Goal: Transaction & Acquisition: Purchase product/service

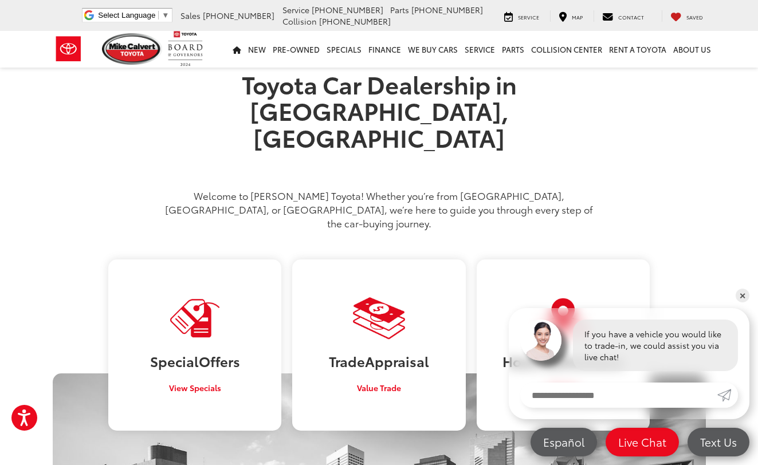
scroll to position [476, 0]
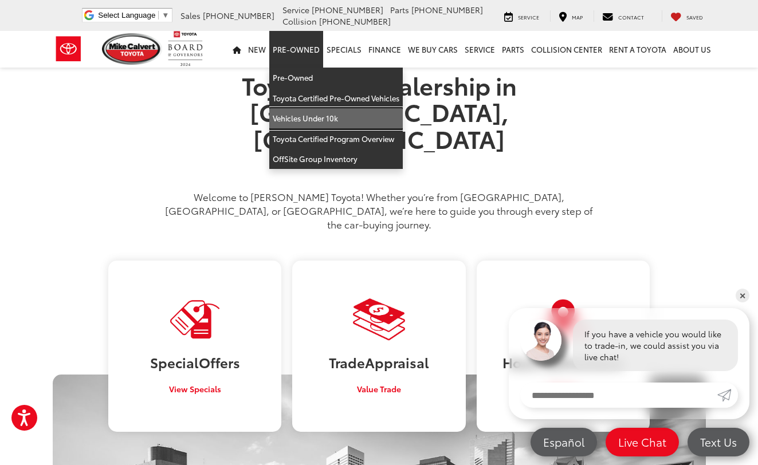
click at [299, 110] on link "Vehicles Under 10k" at bounding box center [336, 118] width 134 height 21
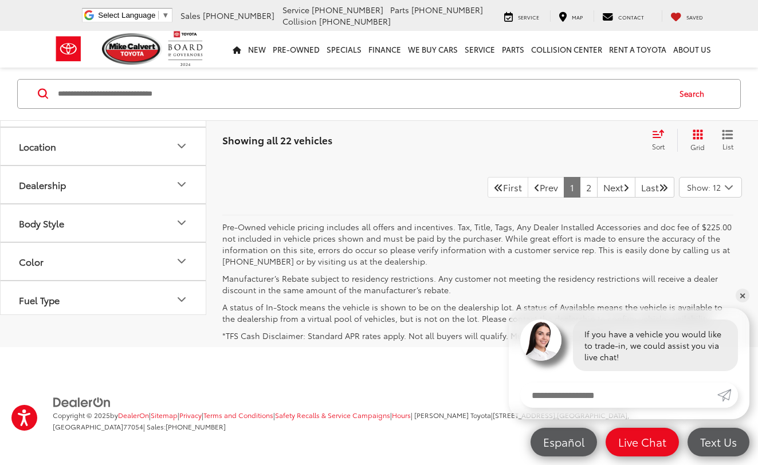
scroll to position [4777, 0]
click at [580, 190] on link "2" at bounding box center [589, 187] width 18 height 21
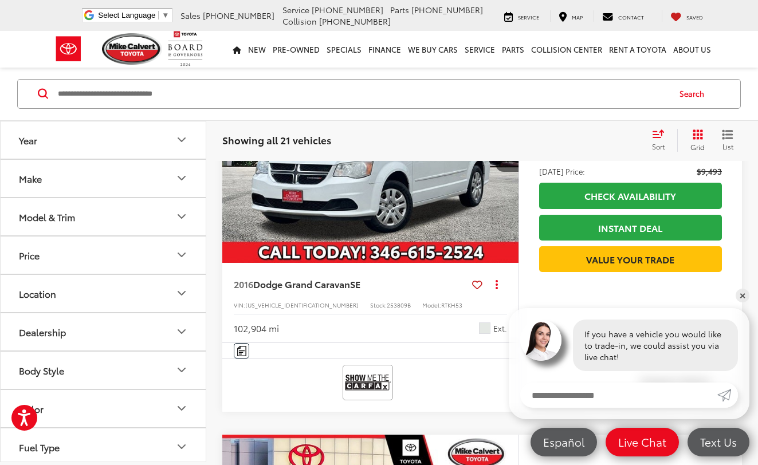
scroll to position [2466, 0]
click at [507, 156] on icon "Next image" at bounding box center [506, 152] width 5 height 8
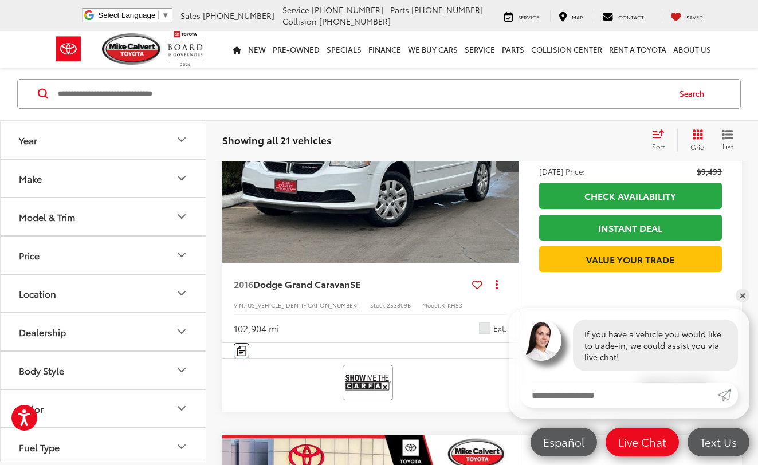
click at [507, 156] on icon "Next image" at bounding box center [506, 152] width 5 height 8
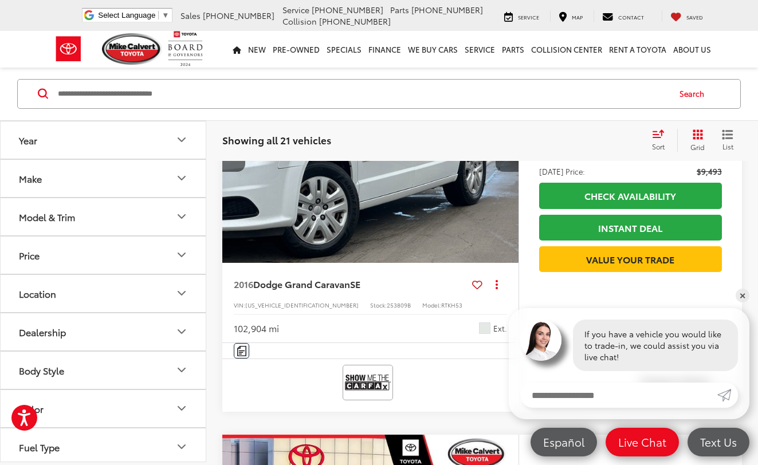
click at [507, 156] on icon "Next image" at bounding box center [506, 152] width 5 height 8
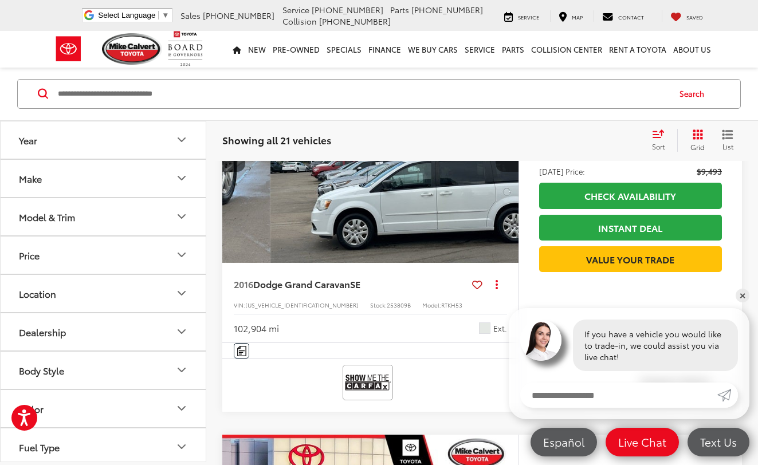
scroll to position [0, 894]
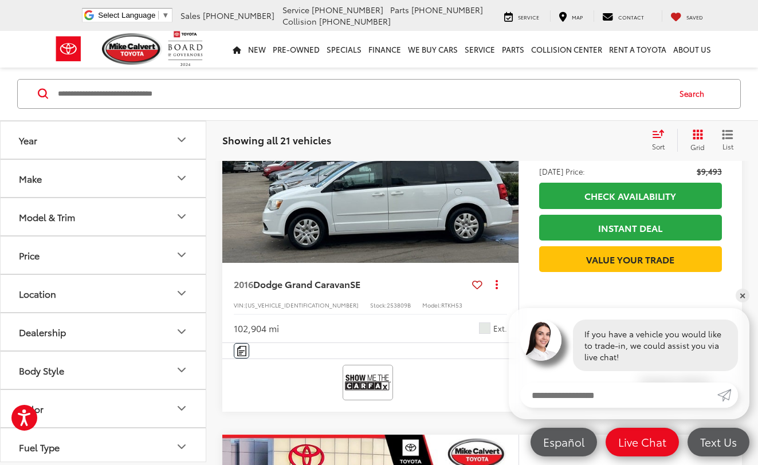
click at [507, 156] on icon "Next image" at bounding box center [506, 152] width 5 height 8
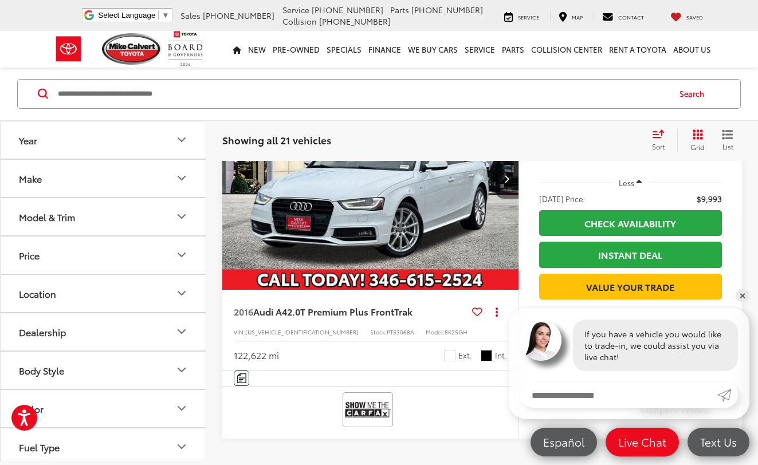
scroll to position [3228, 1]
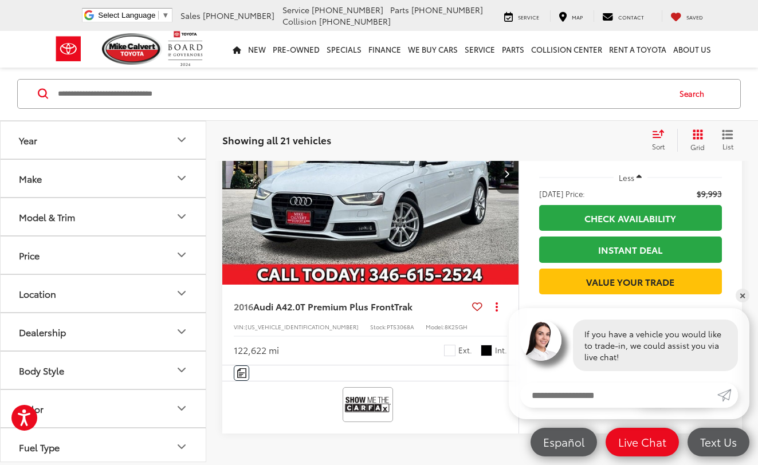
click at [505, 194] on button "Next image" at bounding box center [507, 174] width 23 height 40
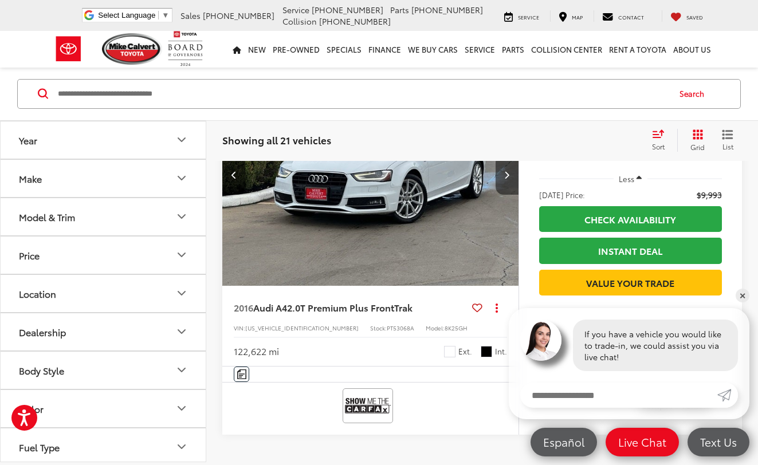
click at [505, 195] on button "Next image" at bounding box center [507, 175] width 23 height 40
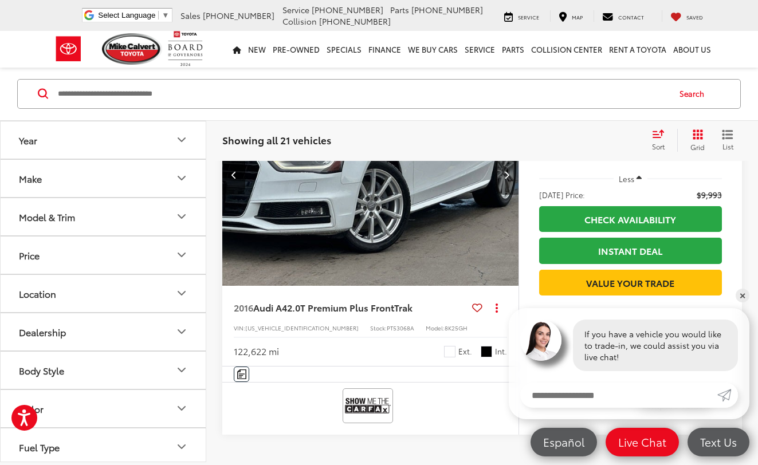
click at [505, 195] on button "Next image" at bounding box center [507, 175] width 23 height 40
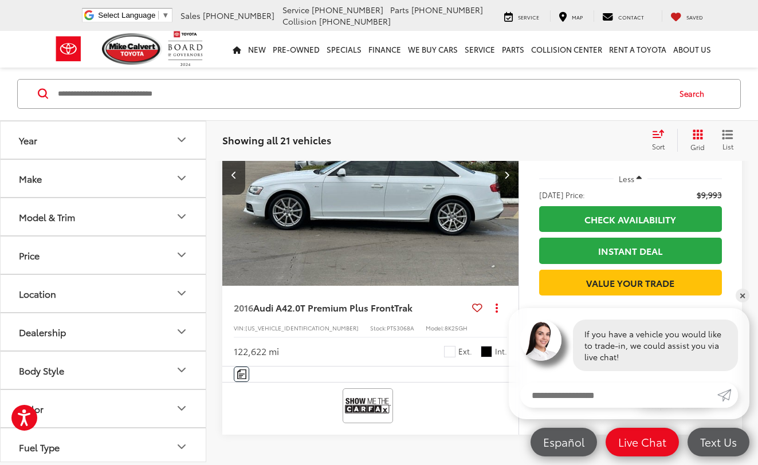
click at [505, 195] on button "Next image" at bounding box center [507, 175] width 23 height 40
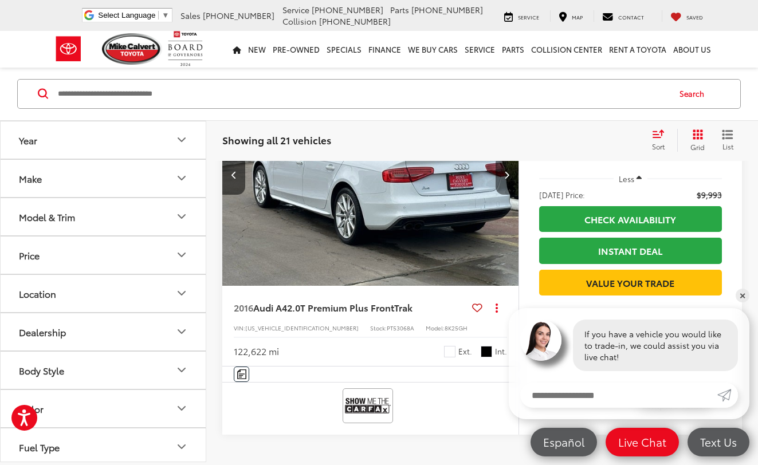
scroll to position [3232, 1]
click at [505, 195] on button "Next image" at bounding box center [507, 175] width 23 height 40
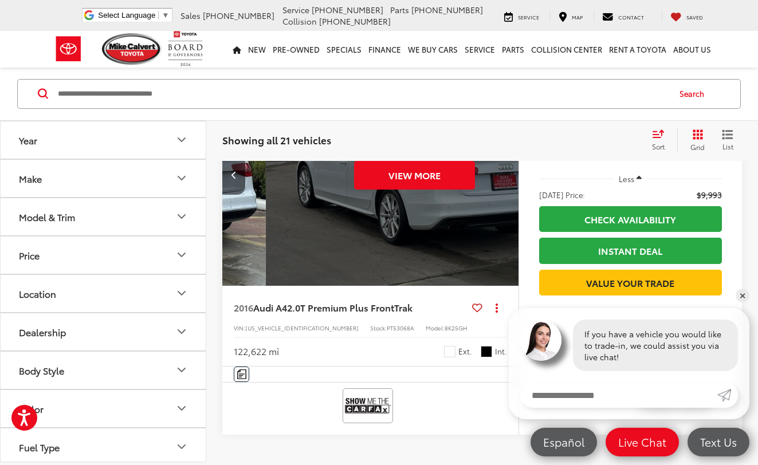
scroll to position [0, 1490]
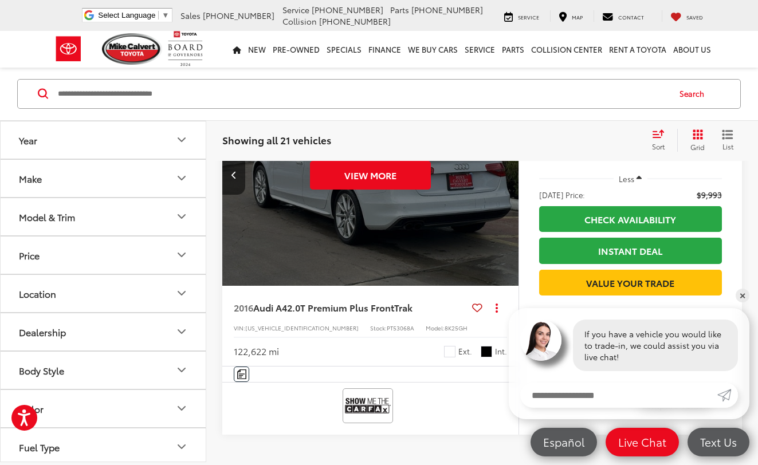
click at [505, 228] on div "View More" at bounding box center [371, 176] width 298 height 224
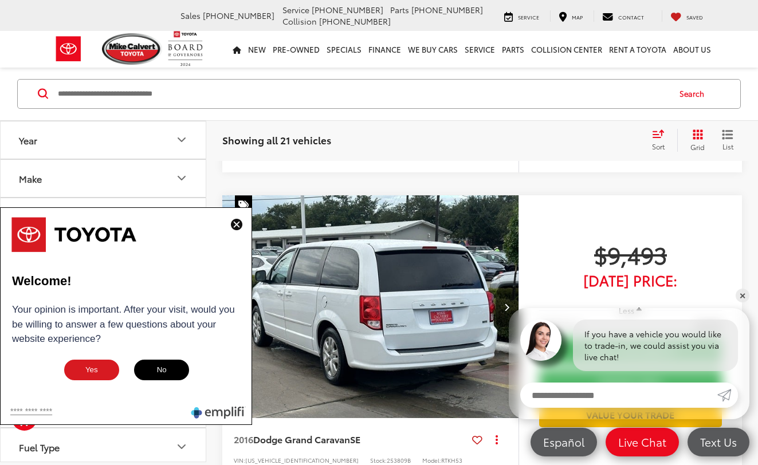
scroll to position [2308, 0]
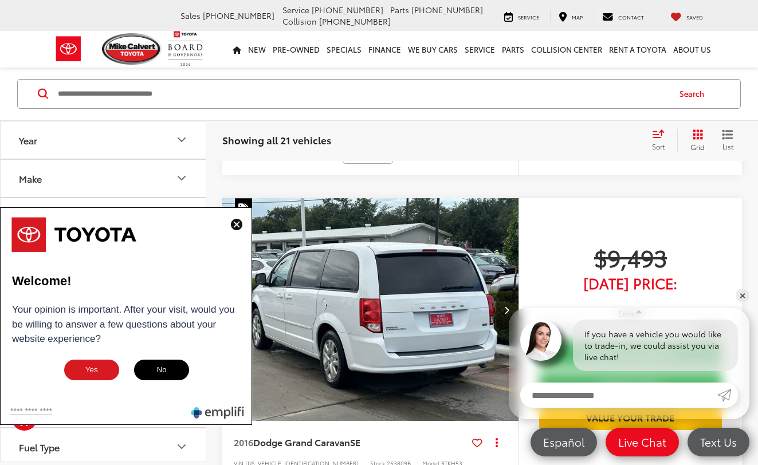
click at [240, 223] on img at bounding box center [236, 224] width 11 height 11
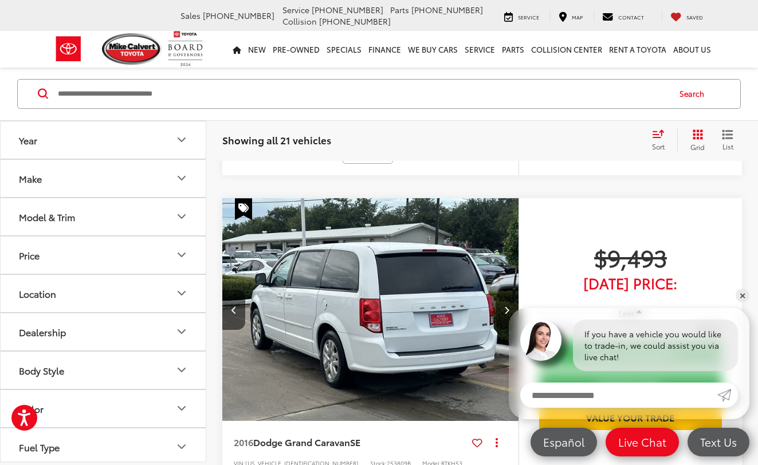
click at [183, 249] on icon "Price" at bounding box center [182, 256] width 14 height 14
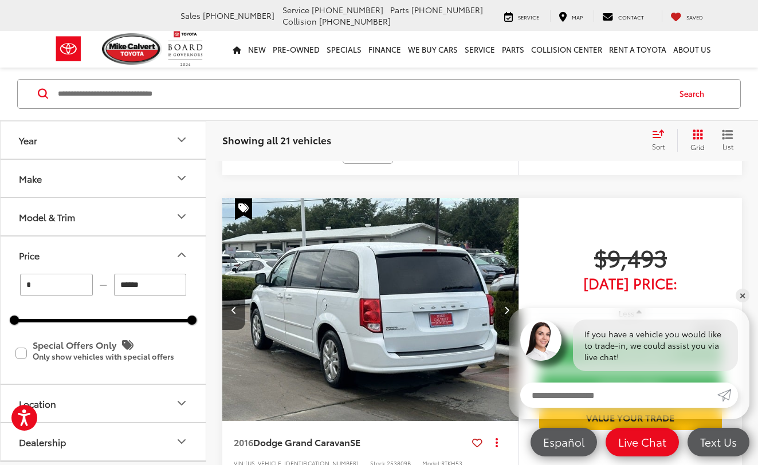
click at [172, 284] on input "******" at bounding box center [150, 285] width 73 height 22
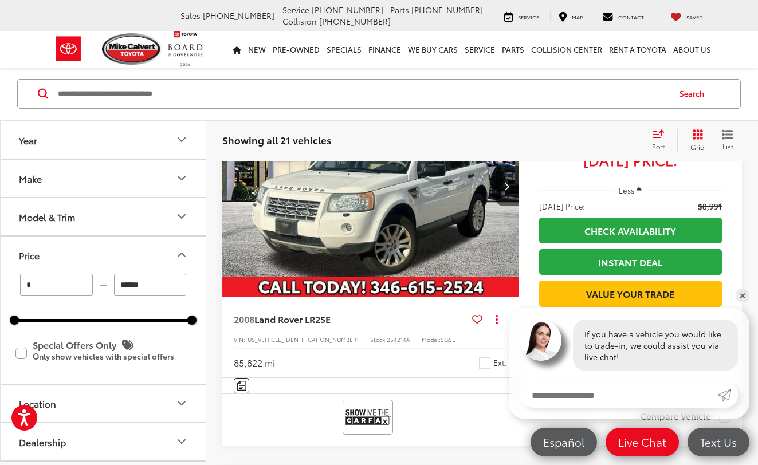
scroll to position [41, 0]
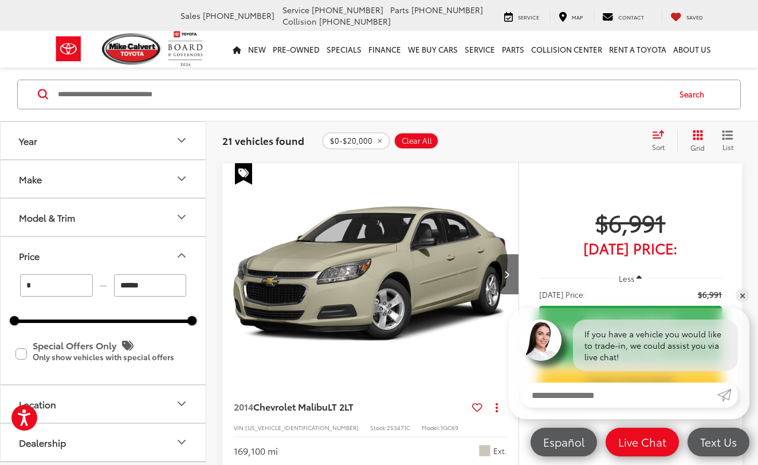
click at [663, 130] on icon "Select sort value" at bounding box center [658, 134] width 13 height 9
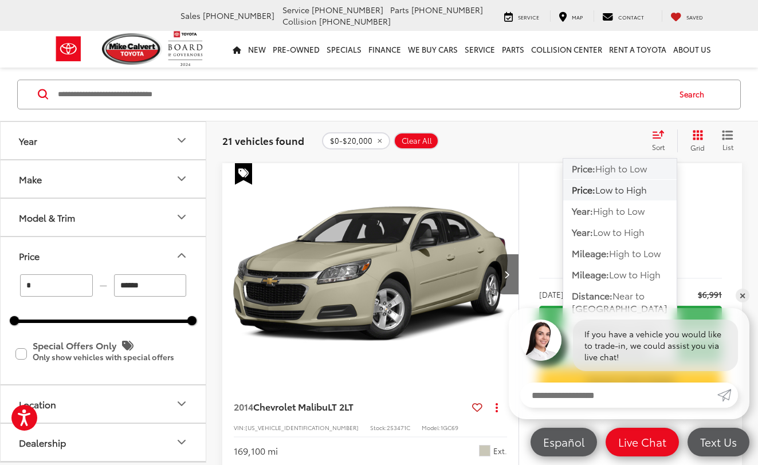
click at [654, 180] on button "Price: High to Low" at bounding box center [619, 190] width 113 height 21
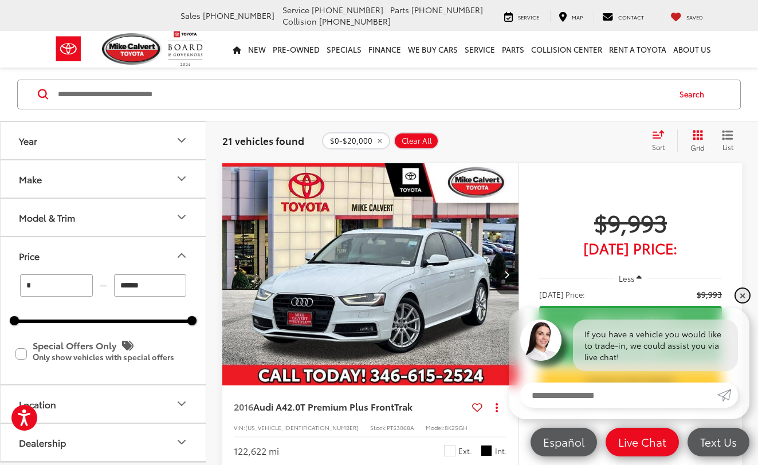
click at [739, 296] on link "✕" at bounding box center [743, 296] width 14 height 14
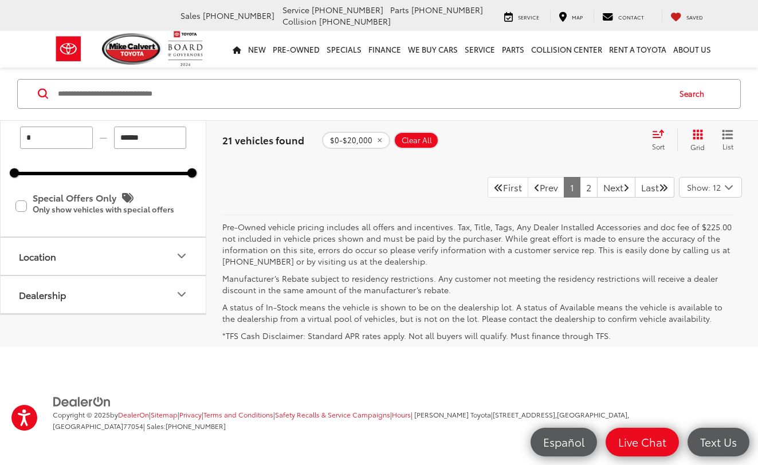
scroll to position [4662, 0]
click at [580, 198] on link "2" at bounding box center [589, 187] width 18 height 21
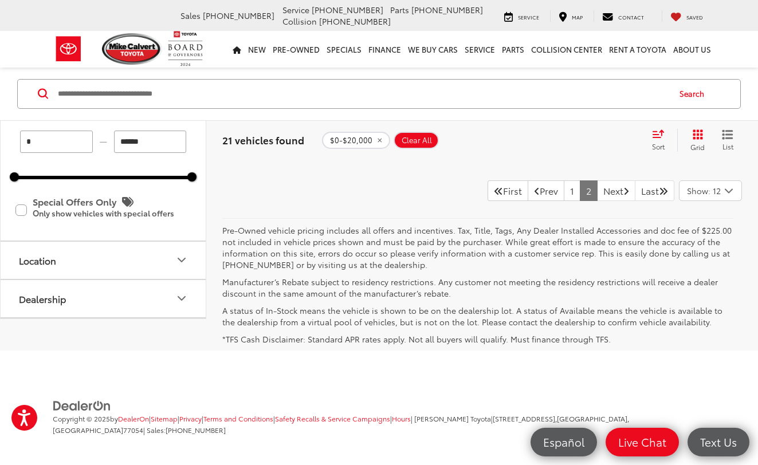
scroll to position [3596, 0]
click at [602, 193] on link "Next" at bounding box center [616, 191] width 38 height 21
click at [707, 186] on span "Show: 12" at bounding box center [704, 191] width 34 height 11
click at [711, 272] on button "Show: 96" at bounding box center [711, 278] width 62 height 21
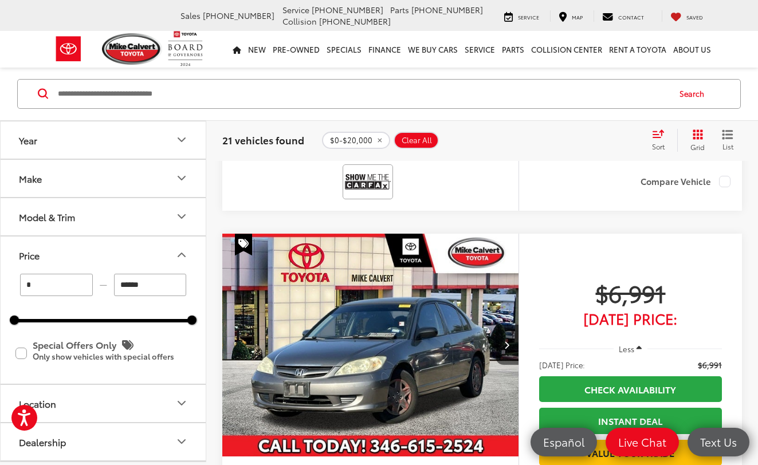
scroll to position [7333, 0]
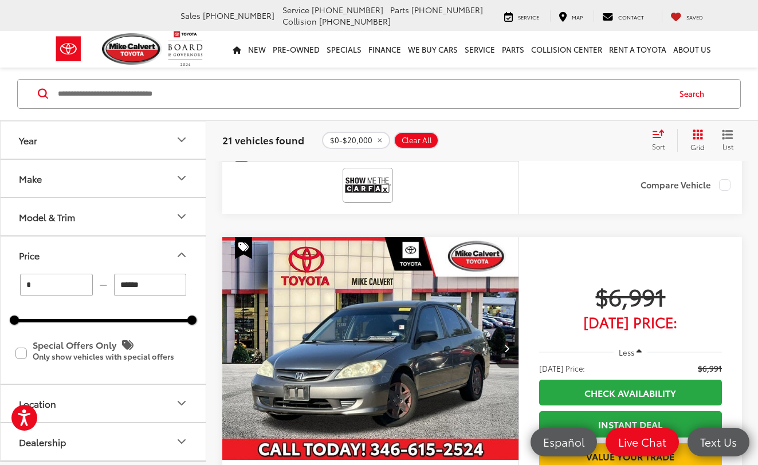
click at [415, 136] on span "Clear All" at bounding box center [417, 140] width 30 height 9
type input "******"
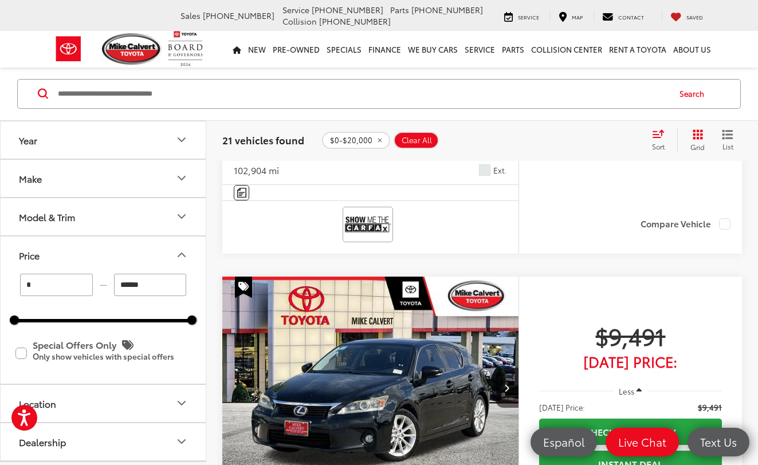
scroll to position [41, 0]
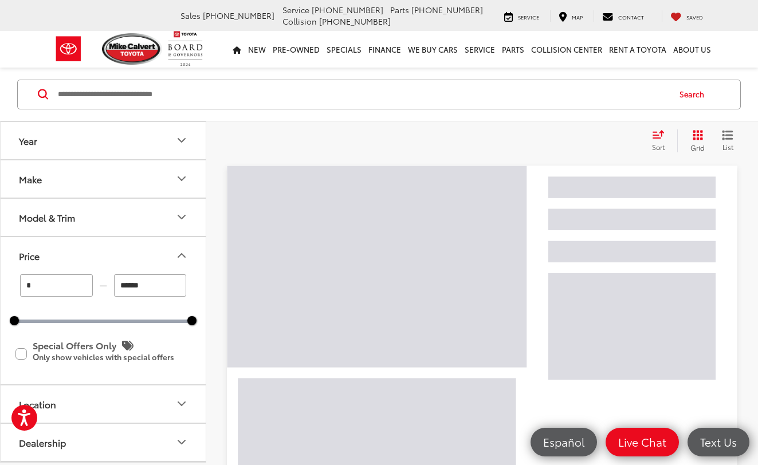
click at [415, 136] on div "Clear All + 0" at bounding box center [432, 141] width 420 height 10
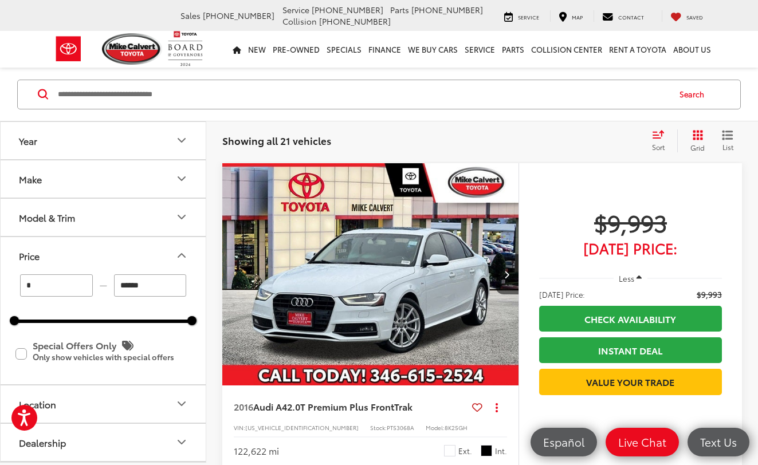
click at [83, 285] on input "*" at bounding box center [56, 286] width 73 height 22
click at [125, 285] on input "******" at bounding box center [150, 286] width 73 height 22
type input "******"
click at [125, 285] on input "******" at bounding box center [150, 286] width 73 height 22
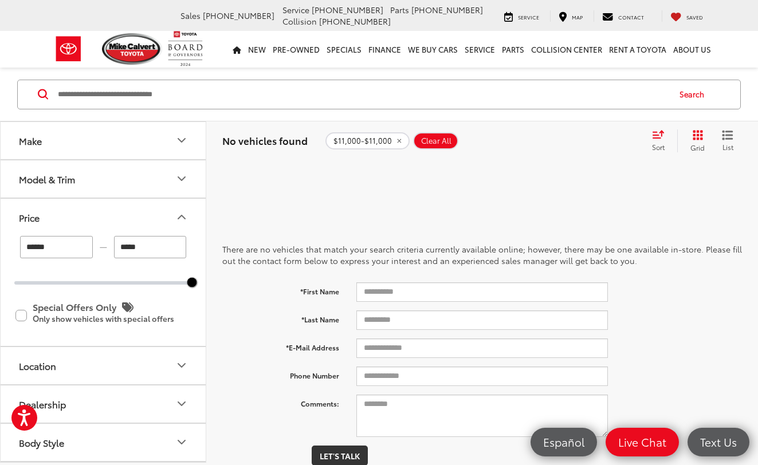
click at [132, 273] on div "****** — ***** 11000 11000" at bounding box center [103, 260] width 178 height 49
type input "******"
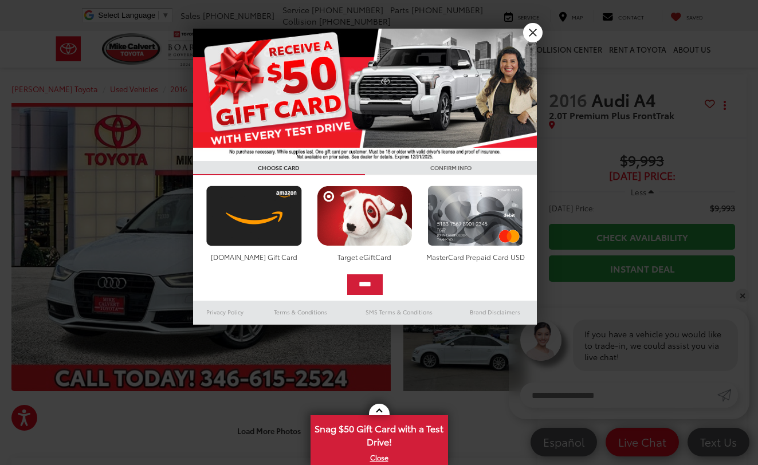
click at [536, 50] on img at bounding box center [365, 95] width 344 height 132
click at [532, 38] on link "X" at bounding box center [532, 32] width 19 height 19
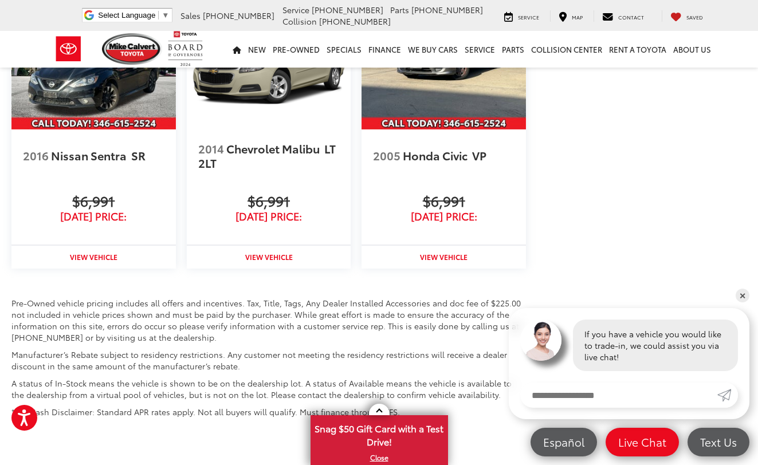
click at [210, 184] on div "2014 Chevrolet Malibu LT 2LT Buy $6,991 [DATE] Price: $6,991 [DATE] Price: $6,9…" at bounding box center [269, 137] width 164 height 262
